Goal: Information Seeking & Learning: Check status

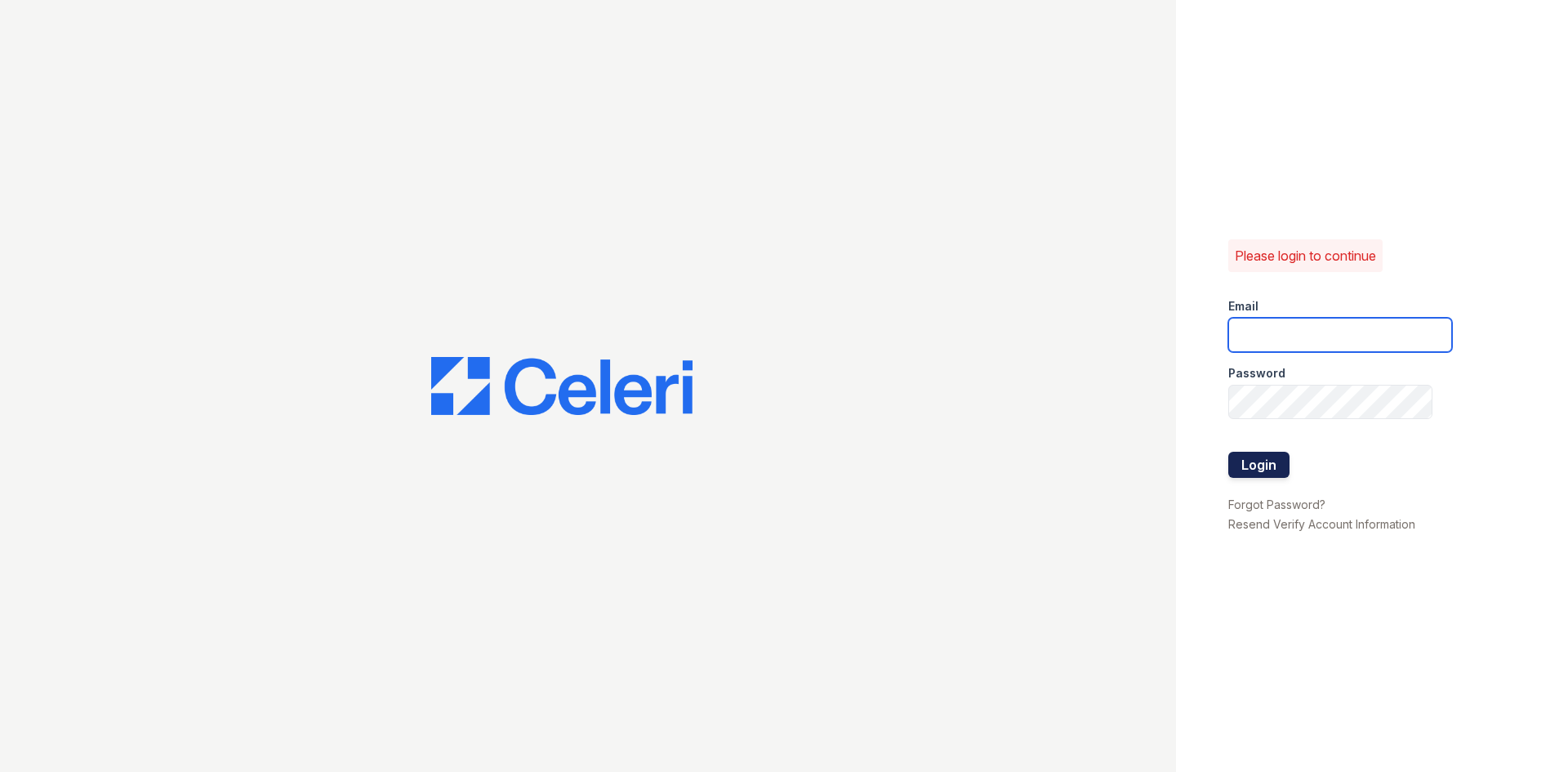
type input "[DOMAIN_NAME][EMAIL_ADDRESS][DOMAIN_NAME]"
click at [1240, 465] on button "Login" at bounding box center [1259, 465] width 61 height 26
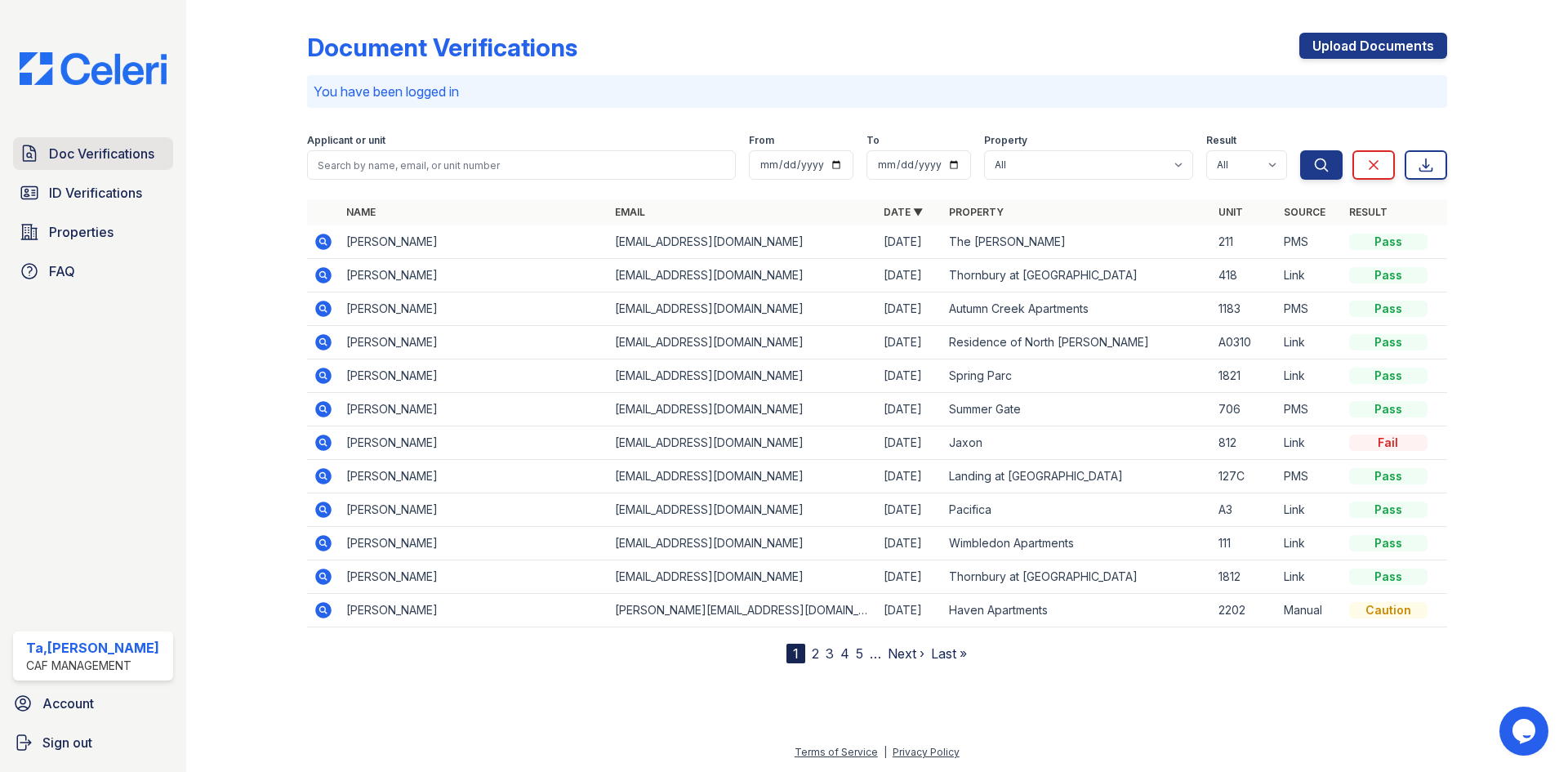
click at [118, 165] on link "Doc Verifications" at bounding box center [92, 154] width 160 height 33
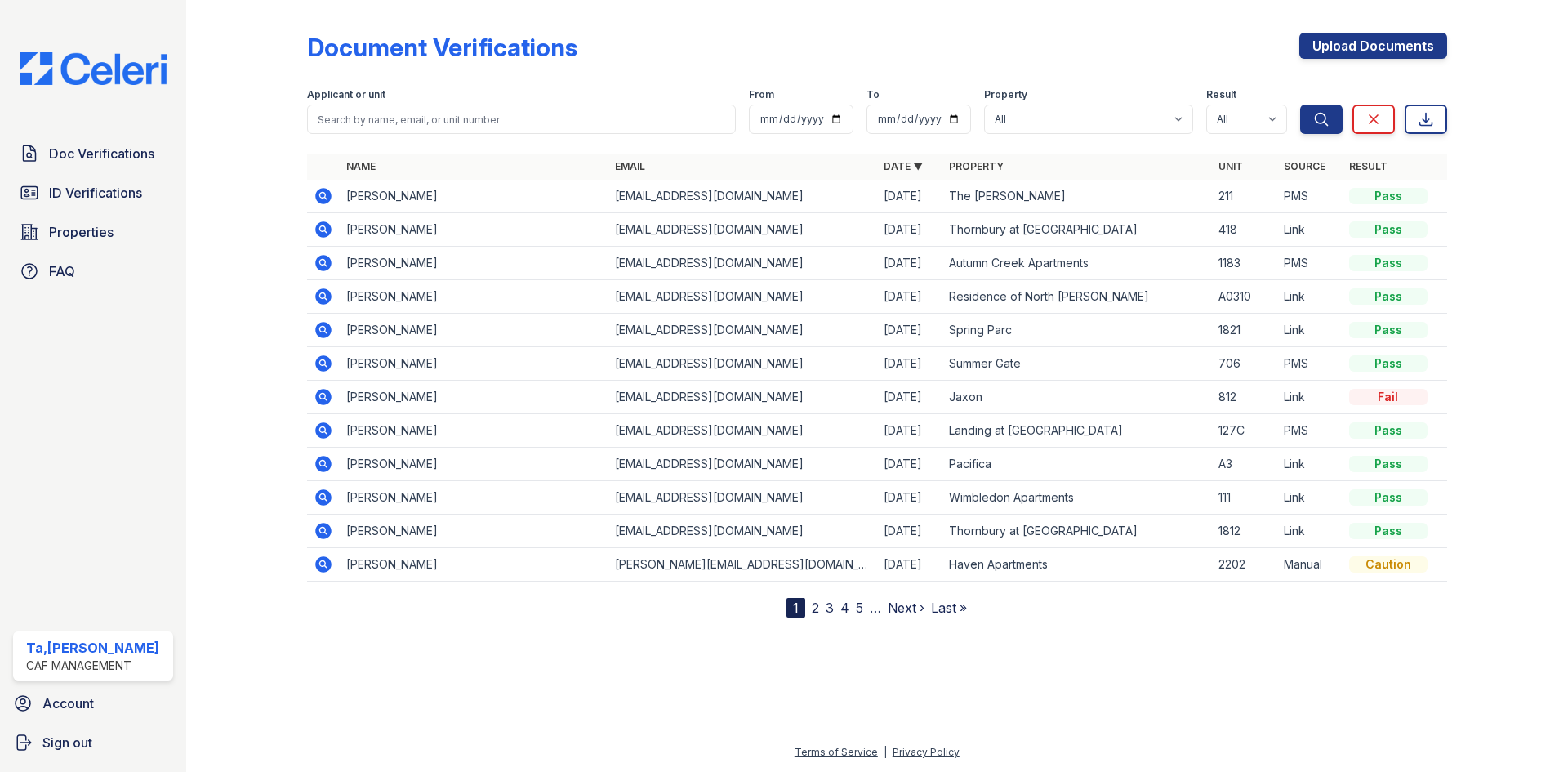
click at [333, 195] on icon at bounding box center [323, 196] width 19 height 19
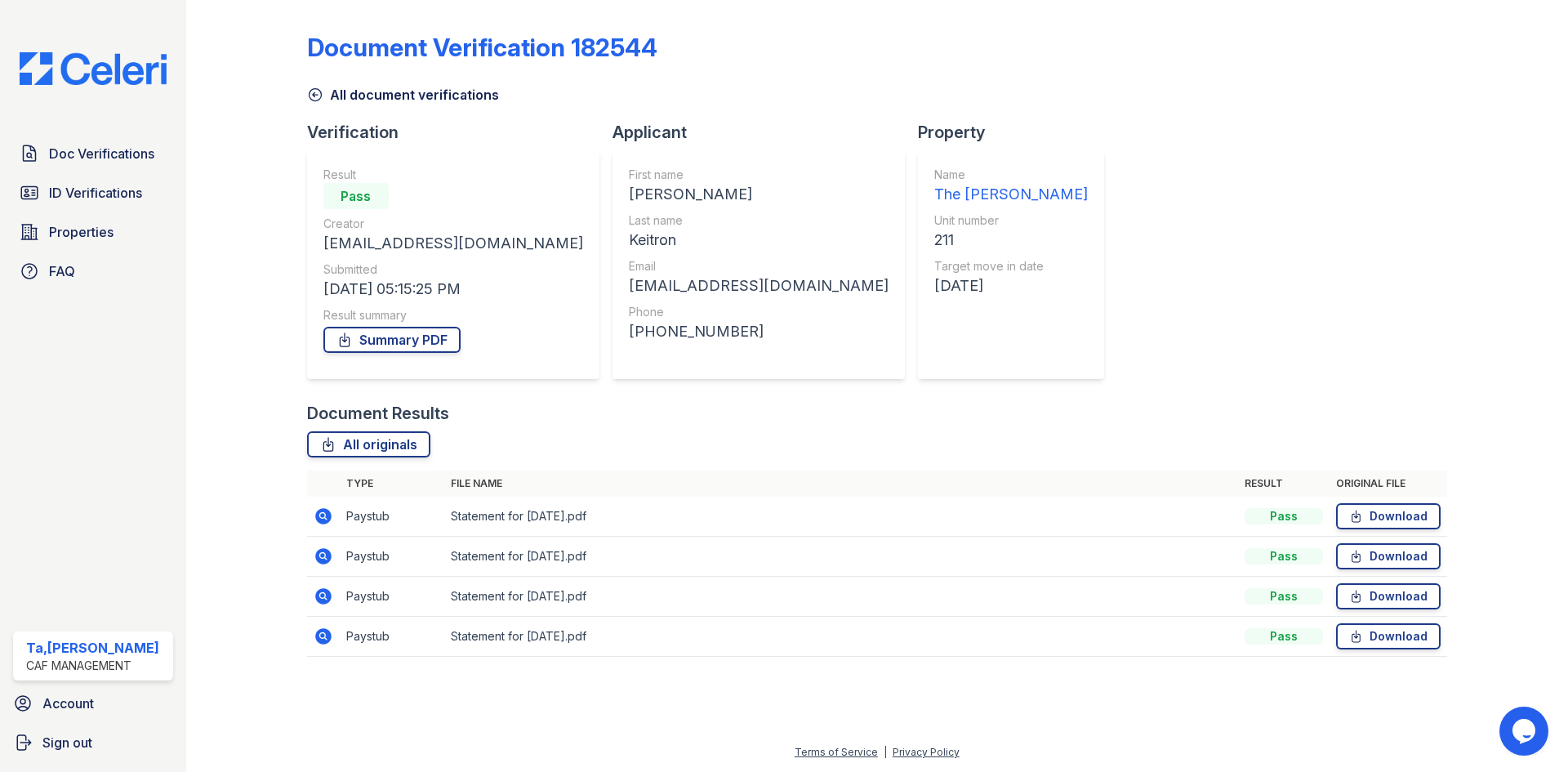
click at [324, 94] on link "All document verifications" at bounding box center [403, 95] width 192 height 19
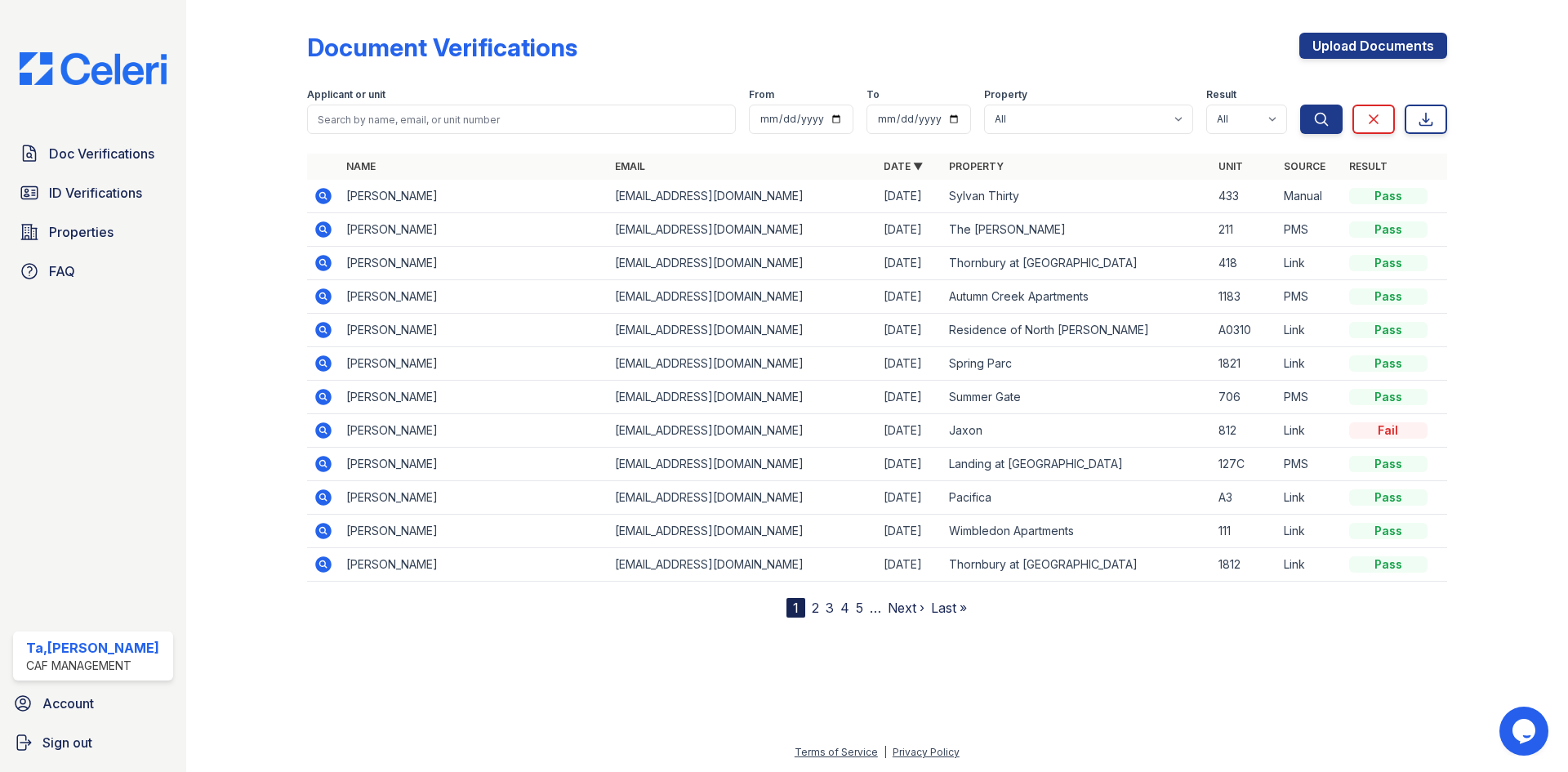
click at [320, 197] on icon at bounding box center [323, 196] width 19 height 19
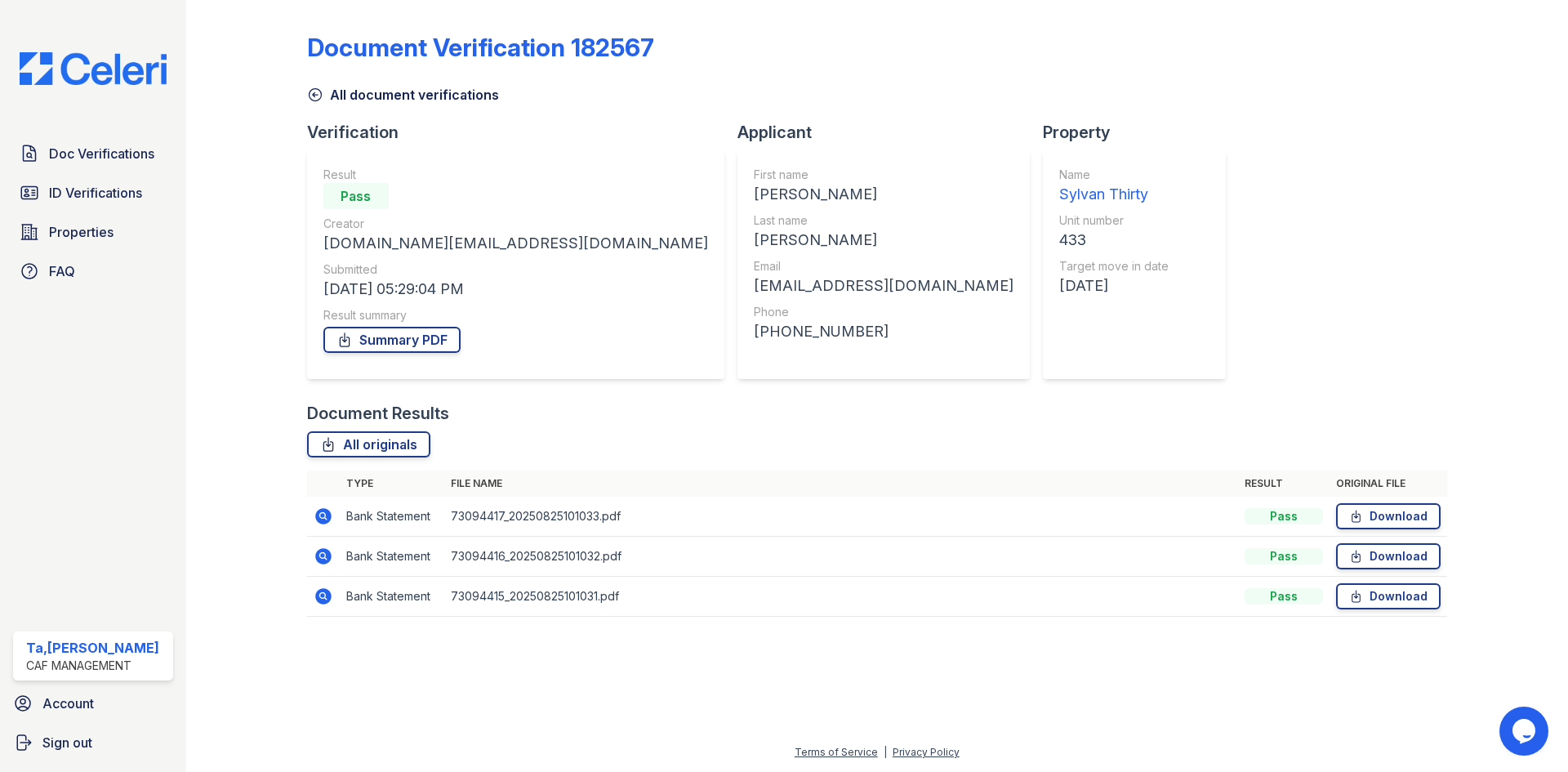
click at [112, 128] on div "Doc Verifications ID Verifications Properties FAQ Ta,Kharia Buford CAF Manageme…" at bounding box center [93, 386] width 186 height 772
click at [96, 169] on link "Doc Verifications" at bounding box center [92, 154] width 160 height 33
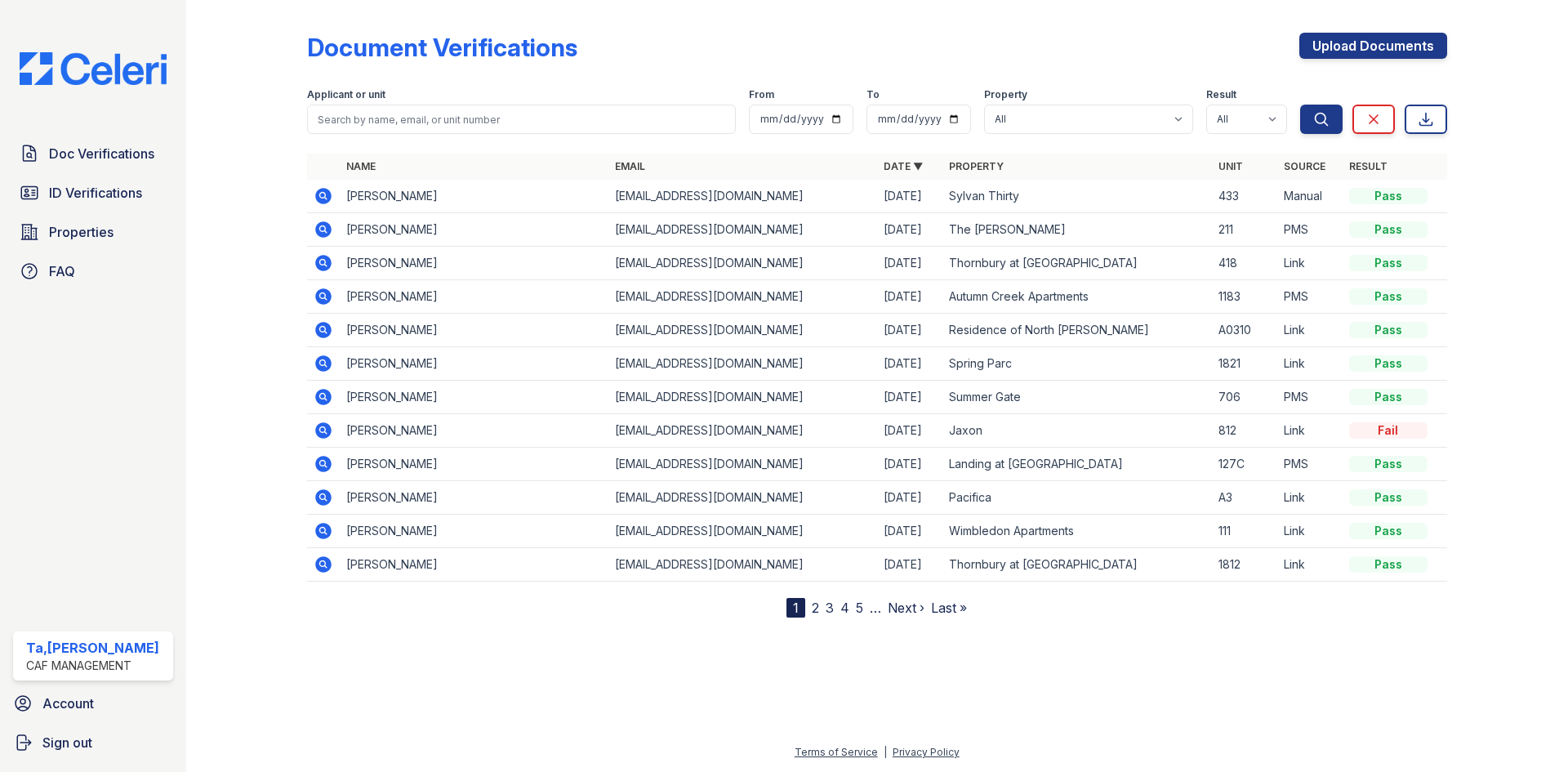
click at [45, 76] on img at bounding box center [93, 69] width 174 height 33
click at [112, 214] on div "Doc Verifications ID Verifications Properties FAQ" at bounding box center [93, 212] width 174 height 150
click at [110, 207] on link "ID Verifications" at bounding box center [92, 193] width 160 height 33
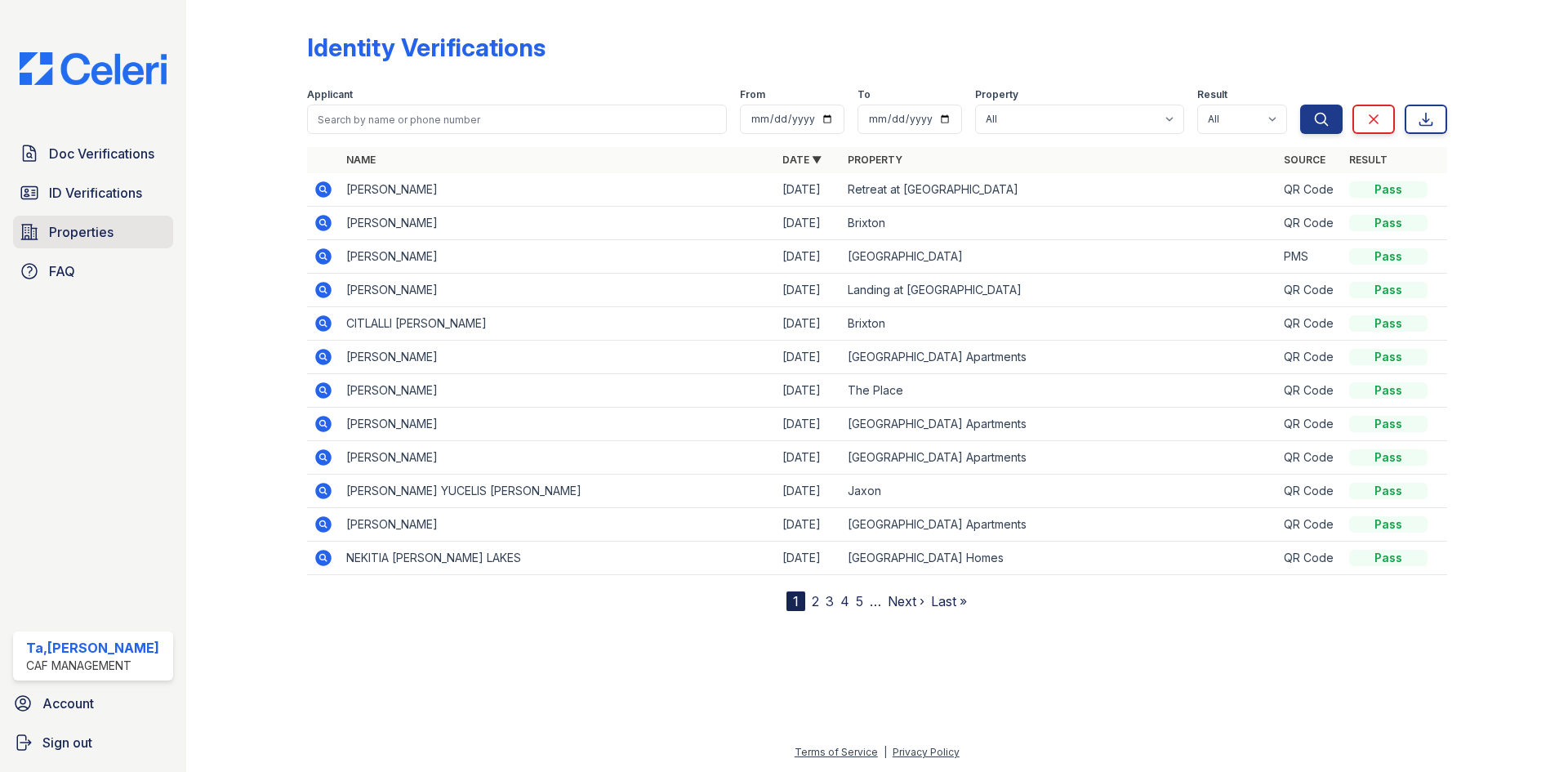
click at [99, 236] on span "Properties" at bounding box center [81, 232] width 65 height 19
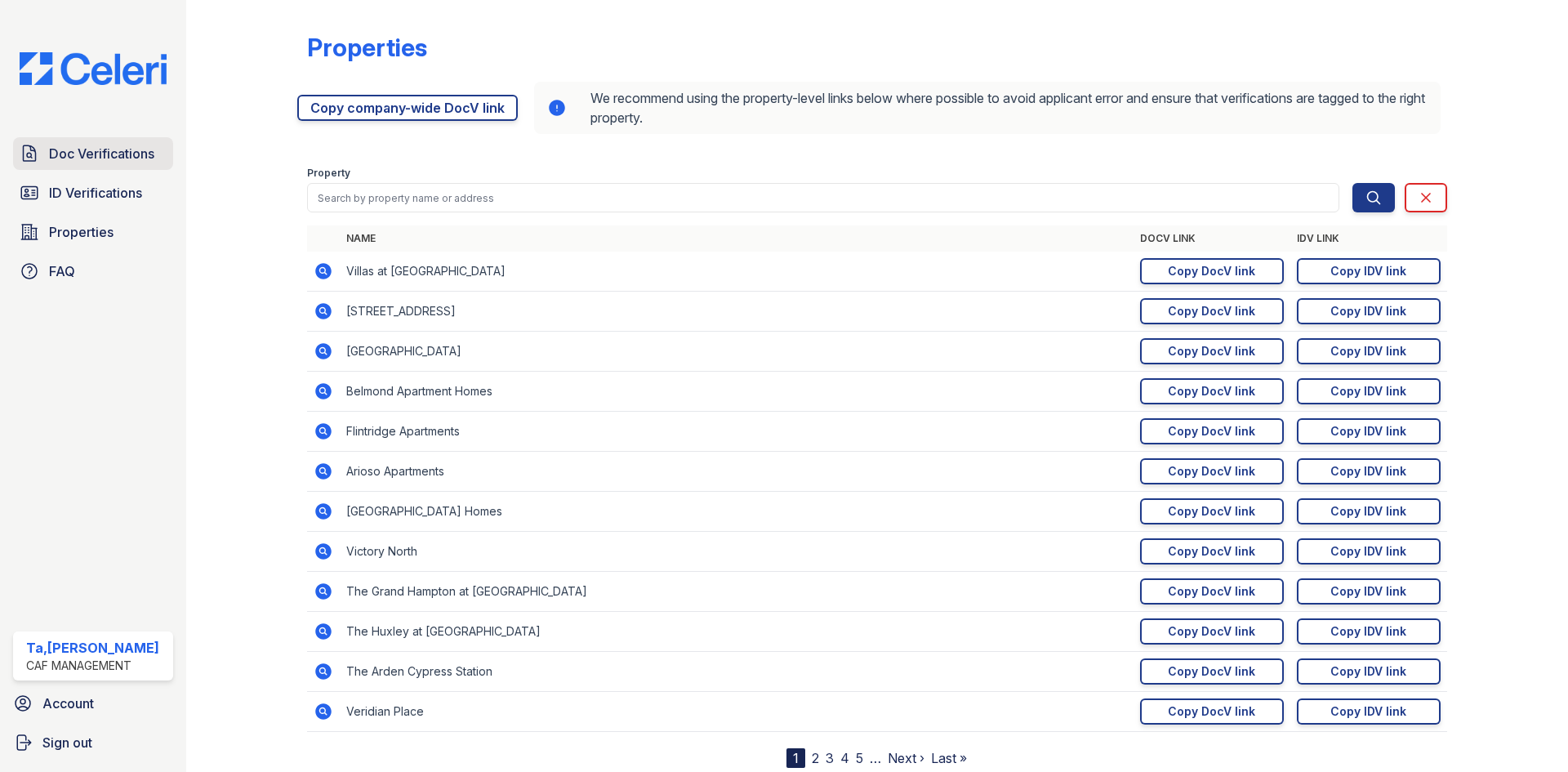
click at [65, 157] on span "Doc Verifications" at bounding box center [102, 153] width 106 height 19
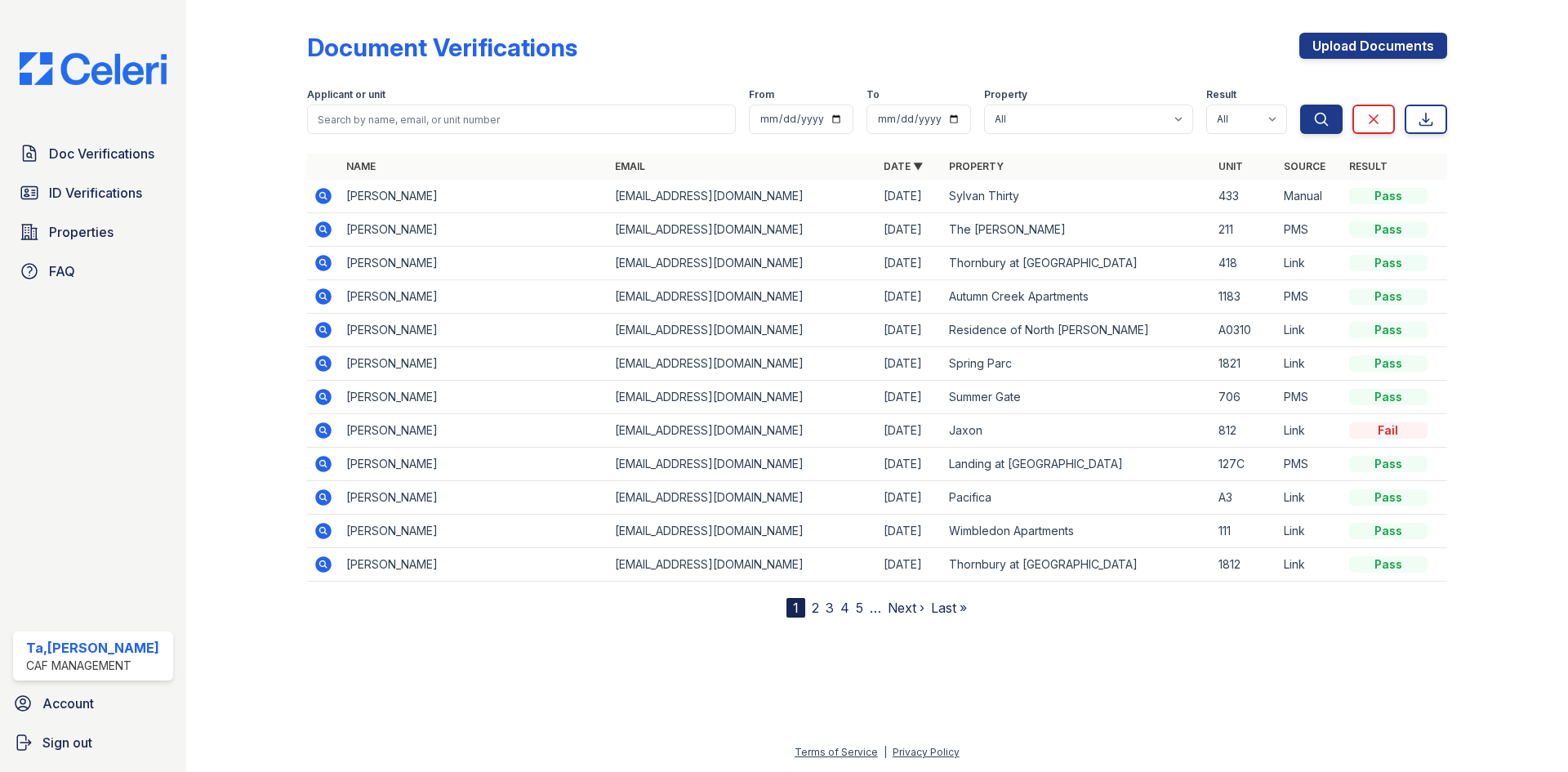
click at [56, 83] on img at bounding box center [93, 69] width 174 height 33
click at [1111, 122] on select "All 2929 Wycliff 29 Fifty 4443 Ocean Drive Arioso Apartments Artisan Park Apart…" at bounding box center [1089, 119] width 209 height 29
click at [941, 15] on div "Document Verifications Upload Documents Filter Applicant or unit From To Proper…" at bounding box center [878, 312] width 1140 height 611
click at [1123, 120] on select "All 2929 Wycliff 29 Fifty 4443 Ocean Drive Arioso Apartments Artisan Park Apart…" at bounding box center [1089, 119] width 209 height 29
click at [1173, 126] on select "All 2929 Wycliff 29 Fifty 4443 Ocean Drive Arioso Apartments Artisan Park Apart…" at bounding box center [1089, 119] width 209 height 29
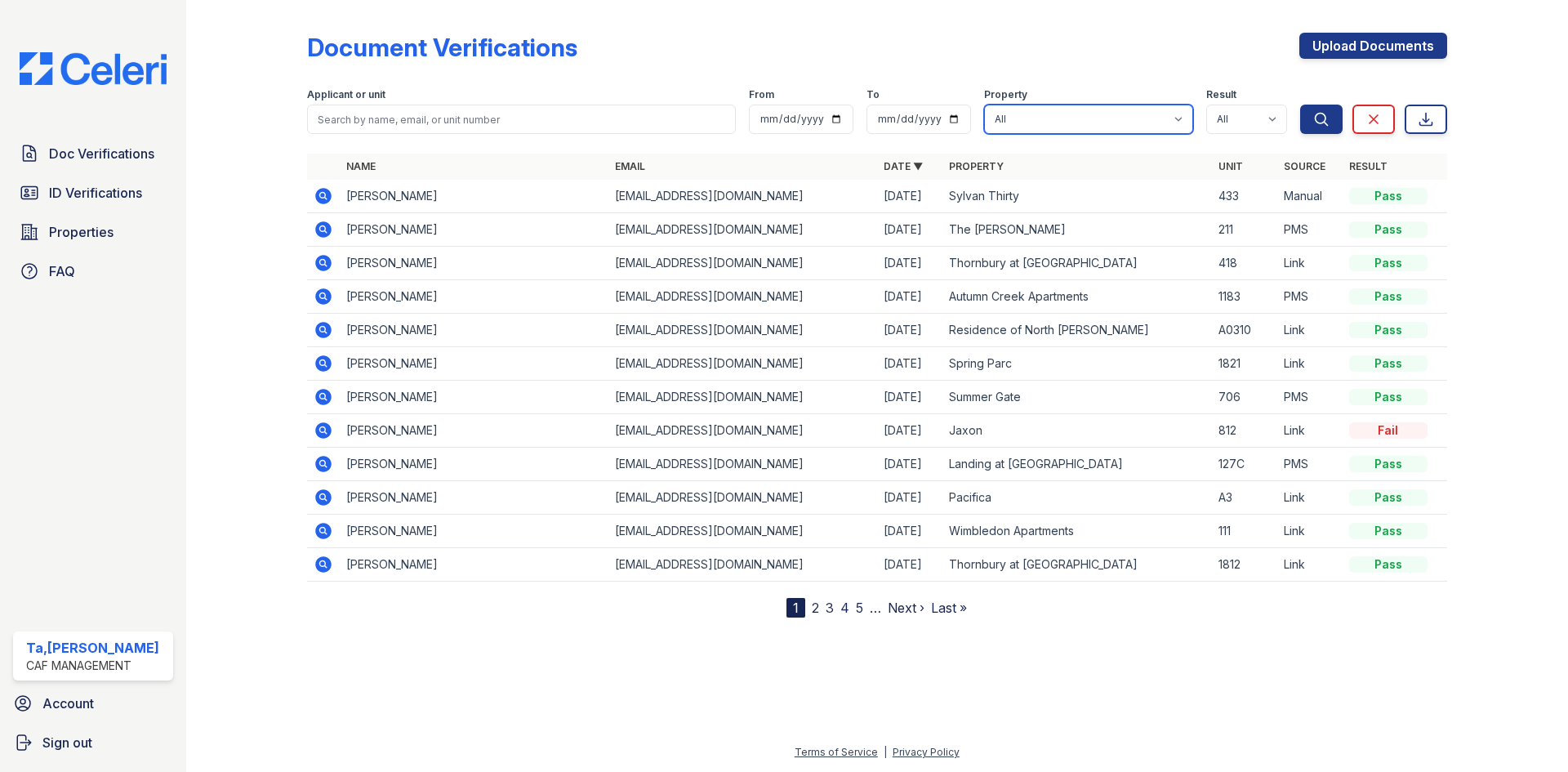
select select "4586"
click at [984, 105] on select "All 2929 Wycliff 29 Fifty 4443 Ocean Drive Arioso Apartments Artisan Park Apart…" at bounding box center [1089, 119] width 209 height 29
click at [1320, 136] on form "Applicant or unit From To Property All 2929 Wycliff 29 Fifty 4443 Ocean Drive A…" at bounding box center [878, 108] width 1140 height 65
click at [1320, 131] on button "Search" at bounding box center [1322, 119] width 43 height 29
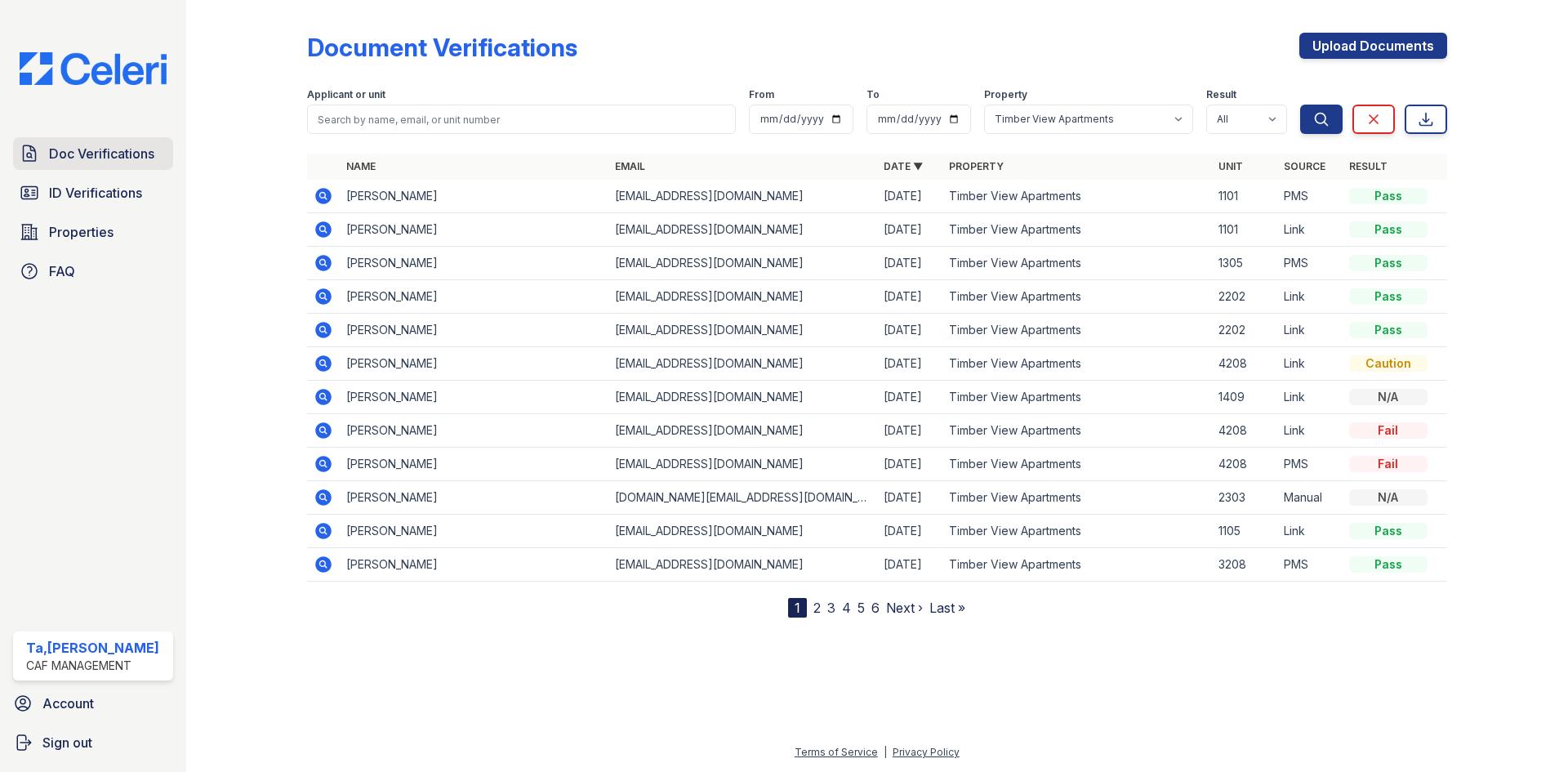
click at [143, 156] on span "Doc Verifications" at bounding box center [102, 153] width 106 height 19
